Goal: Task Accomplishment & Management: Manage account settings

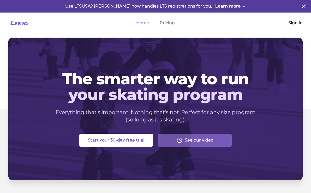
click at [295, 22] on link "Sign in" at bounding box center [295, 23] width 14 height 6
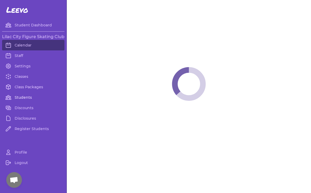
click at [23, 97] on link "Students" at bounding box center [33, 97] width 62 height 10
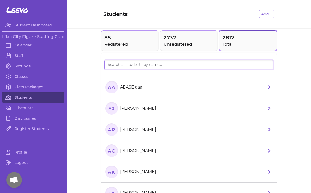
click at [116, 65] on input "search" at bounding box center [188, 64] width 169 height 9
type input "brile"
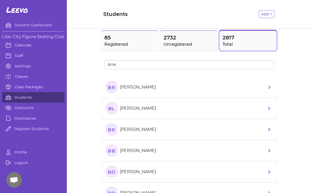
click at [137, 111] on p "[PERSON_NAME]" at bounding box center [138, 108] width 36 height 6
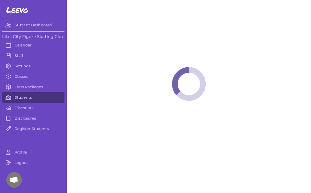
select select "WA"
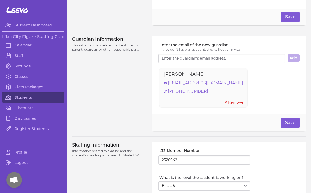
scroll to position [393, 0]
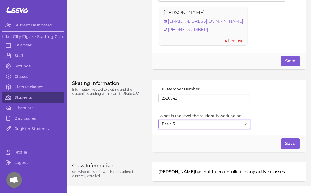
select select "4"
click at [292, 146] on button "Save" at bounding box center [290, 143] width 19 height 10
